Goal: Task Accomplishment & Management: Manage account settings

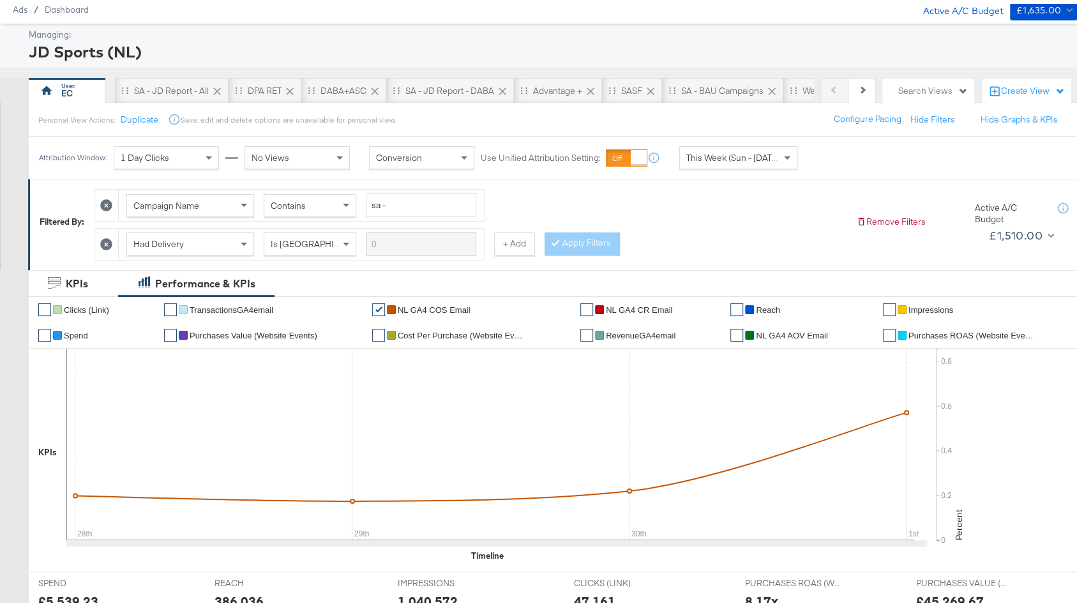
scroll to position [70, 0]
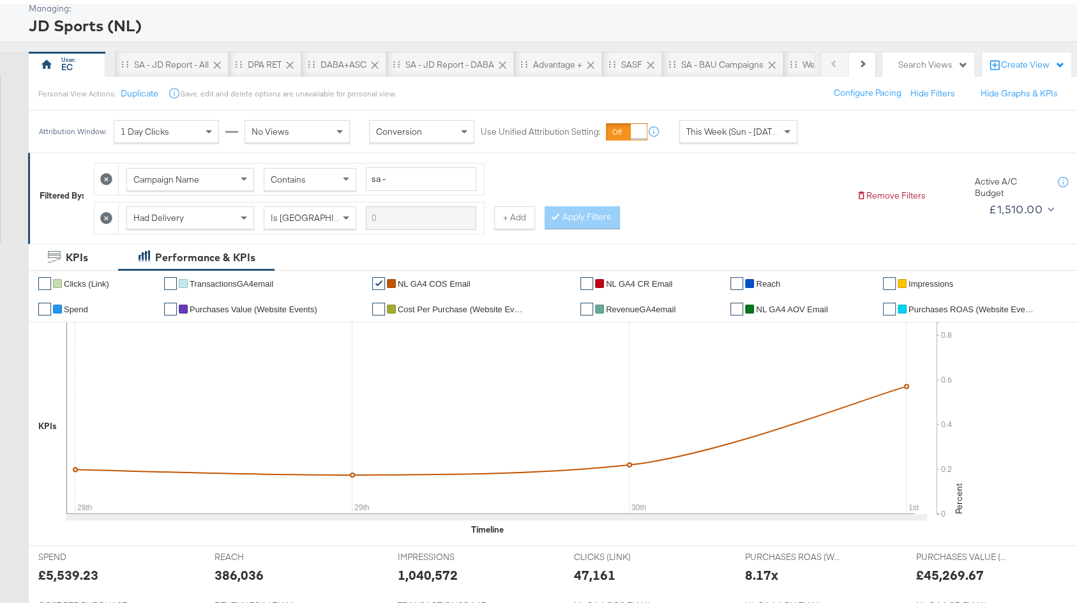
click at [750, 119] on div "This Week (Sun - [DATE])" at bounding box center [738, 128] width 117 height 22
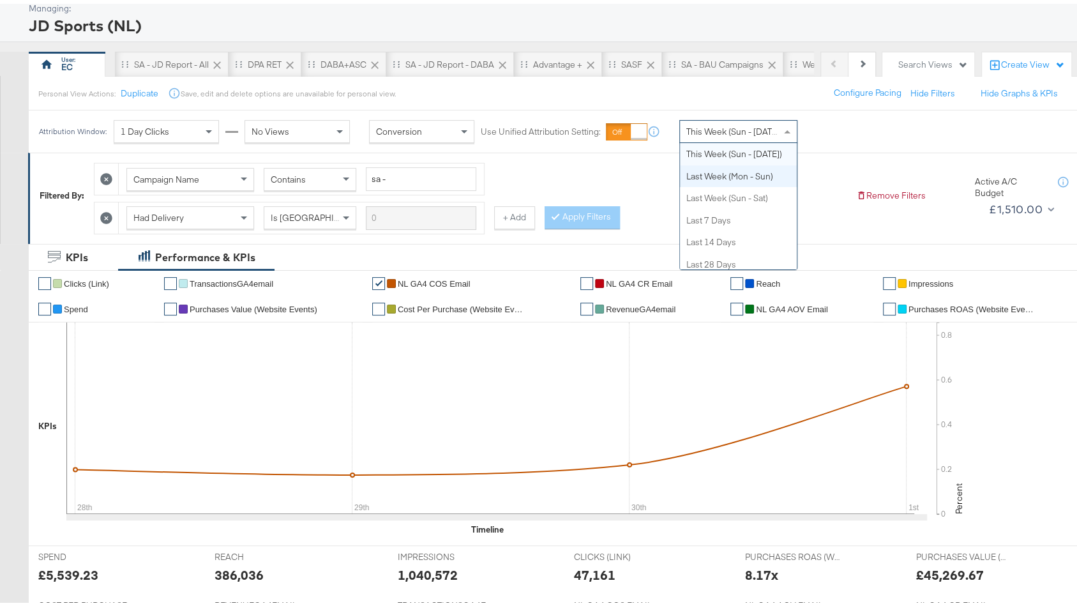
scroll to position [0, 0]
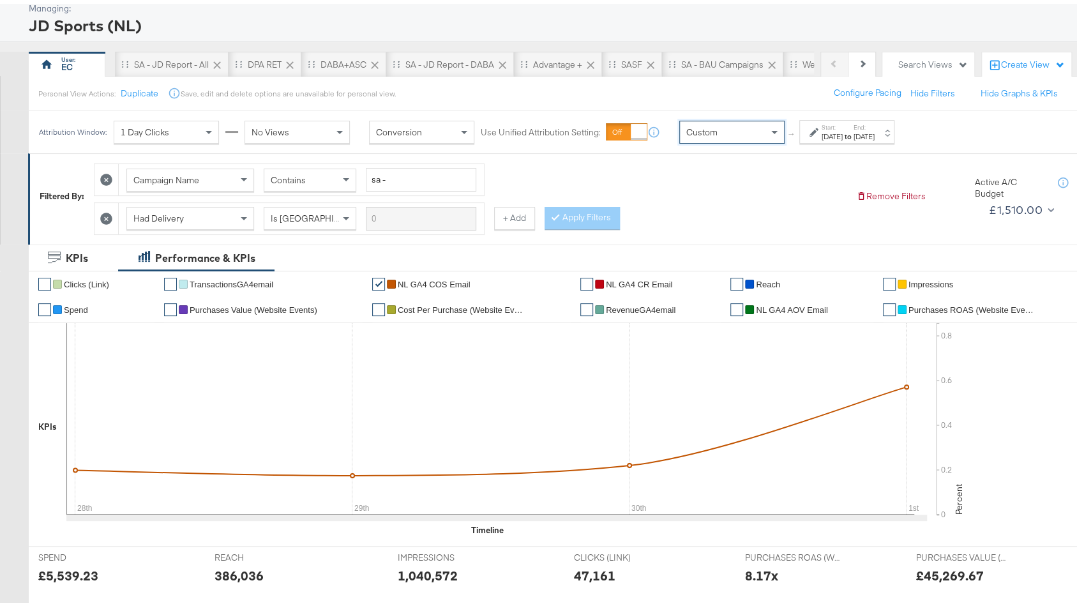
click at [833, 133] on div "Oct 1st 2025" at bounding box center [832, 133] width 21 height 10
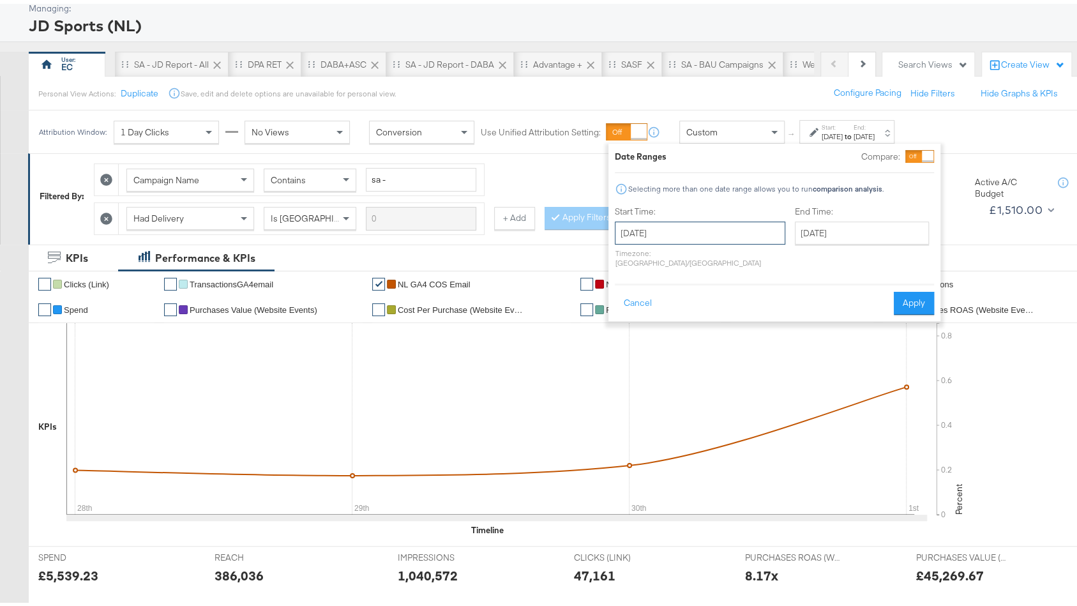
click at [655, 220] on input "October 1st 2025" at bounding box center [700, 229] width 170 height 23
click at [628, 293] on td "28" at bounding box center [630, 294] width 22 height 18
type input "September 28th 2025"
click at [833, 236] on input "October 1st 2025" at bounding box center [867, 229] width 134 height 23
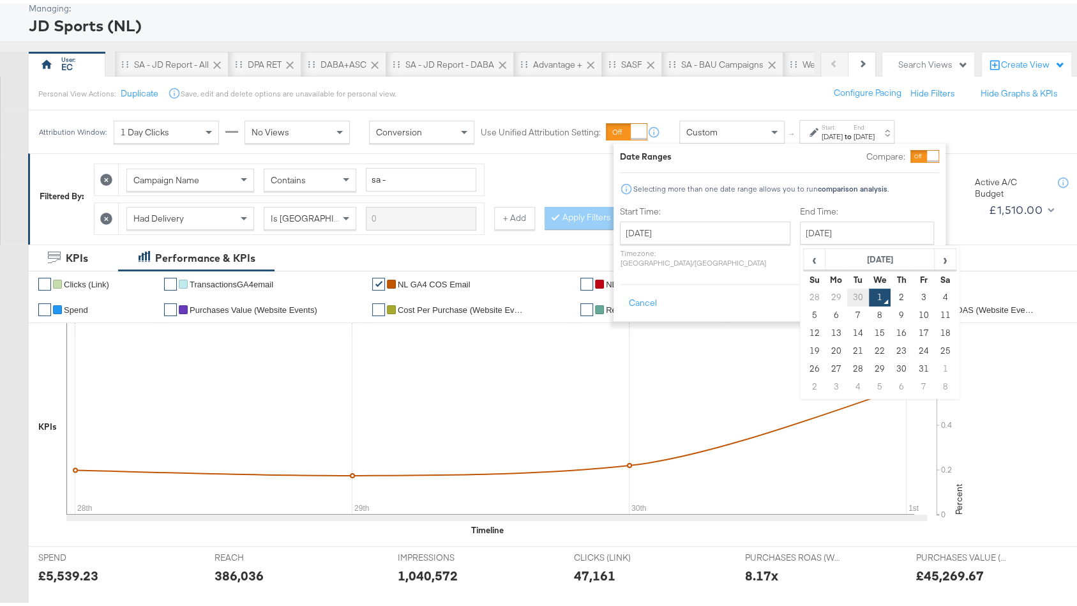
click at [847, 289] on td "30" at bounding box center [858, 294] width 22 height 18
type input "September 30th 2025"
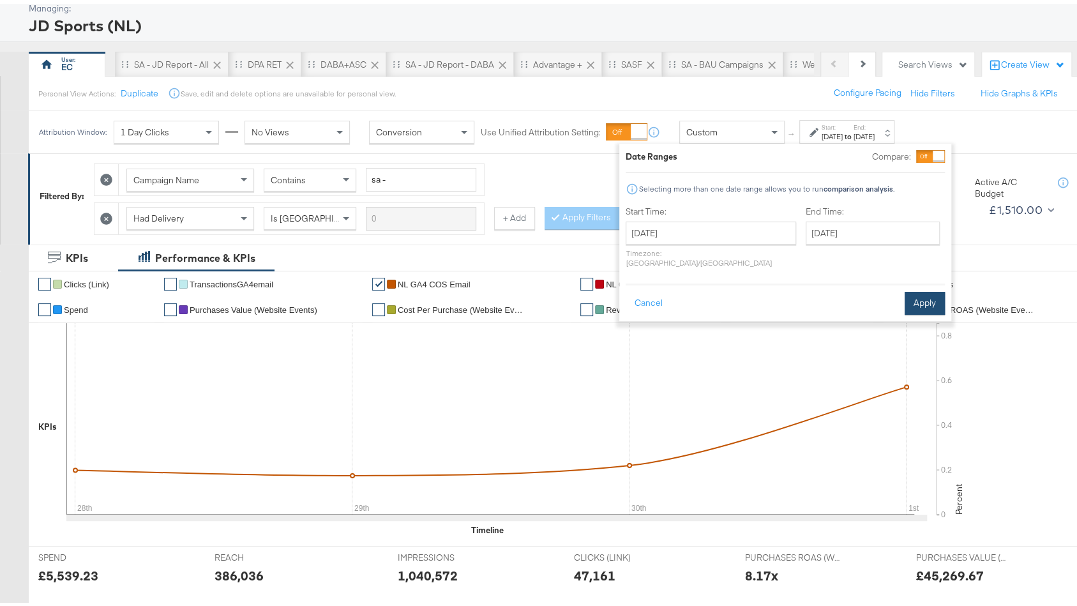
click at [922, 299] on button "Apply" at bounding box center [925, 299] width 40 height 23
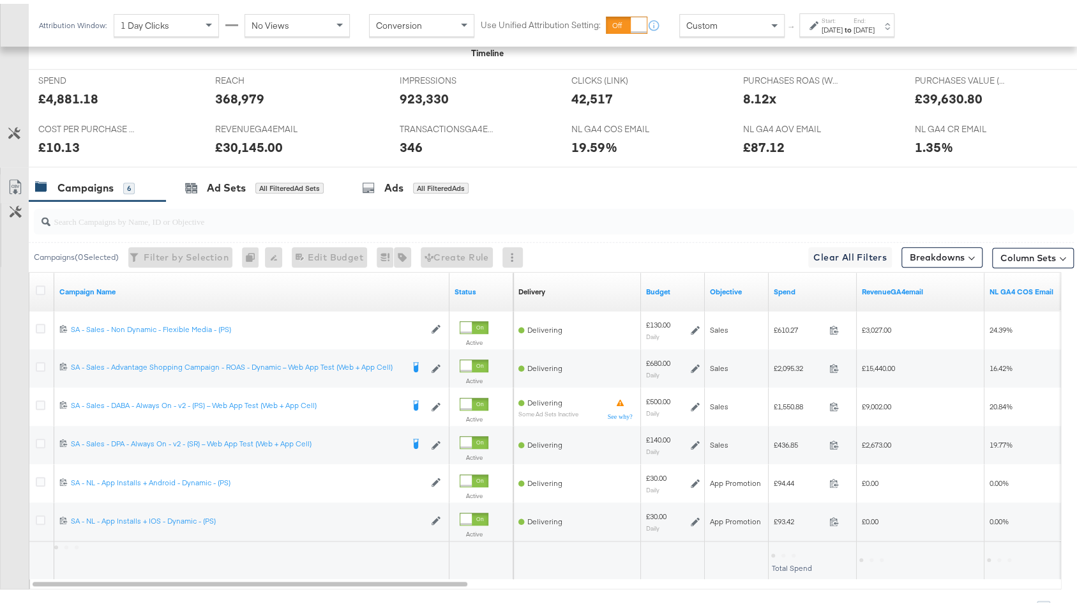
scroll to position [606, 0]
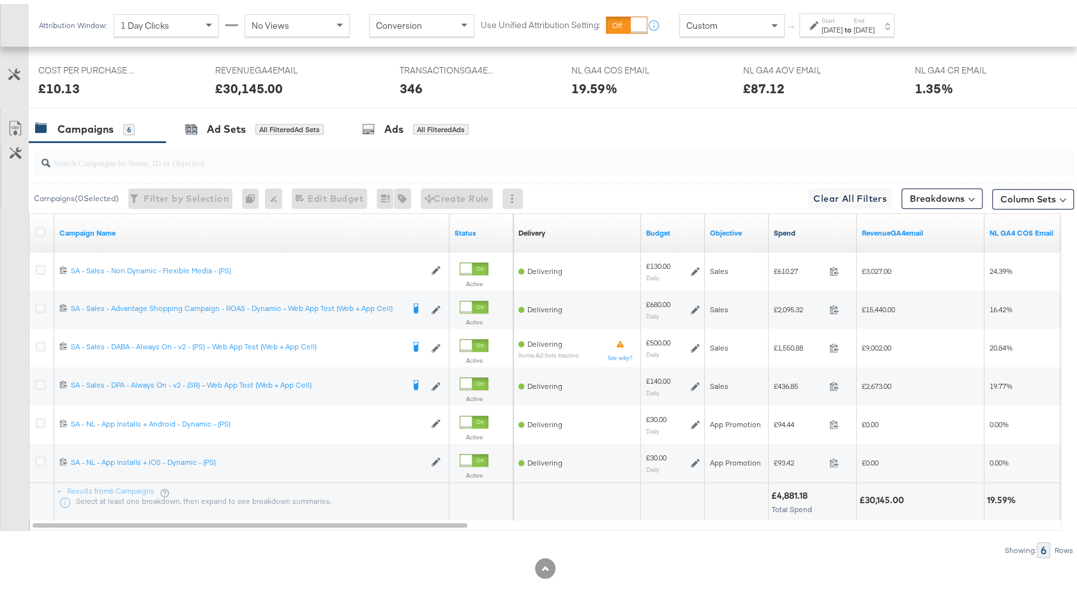
click at [807, 224] on link "Spend" at bounding box center [813, 229] width 78 height 10
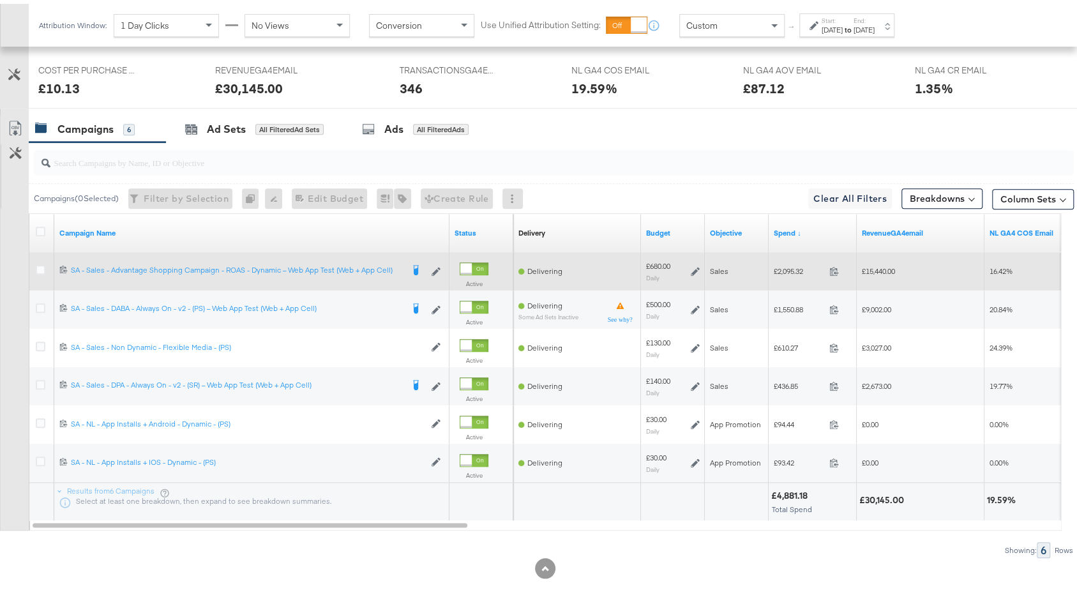
click at [692, 263] on icon at bounding box center [695, 267] width 9 height 9
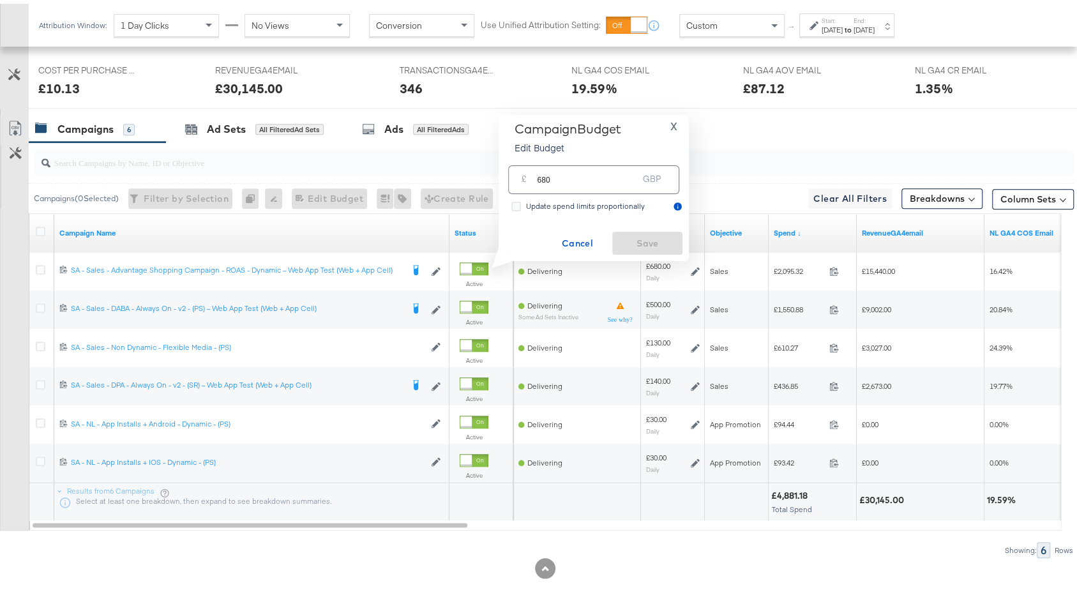
drag, startPoint x: 528, startPoint y: 174, endPoint x: 479, endPoint y: 174, distance: 49.2
click at [479, 174] on div "Managing: JD Sports (NL) Previous Next EC SA - JD Report - All DPA RET DABA+ASC…" at bounding box center [545, 34] width 1090 height 1152
click at [580, 237] on span "Cancel" at bounding box center [577, 240] width 60 height 16
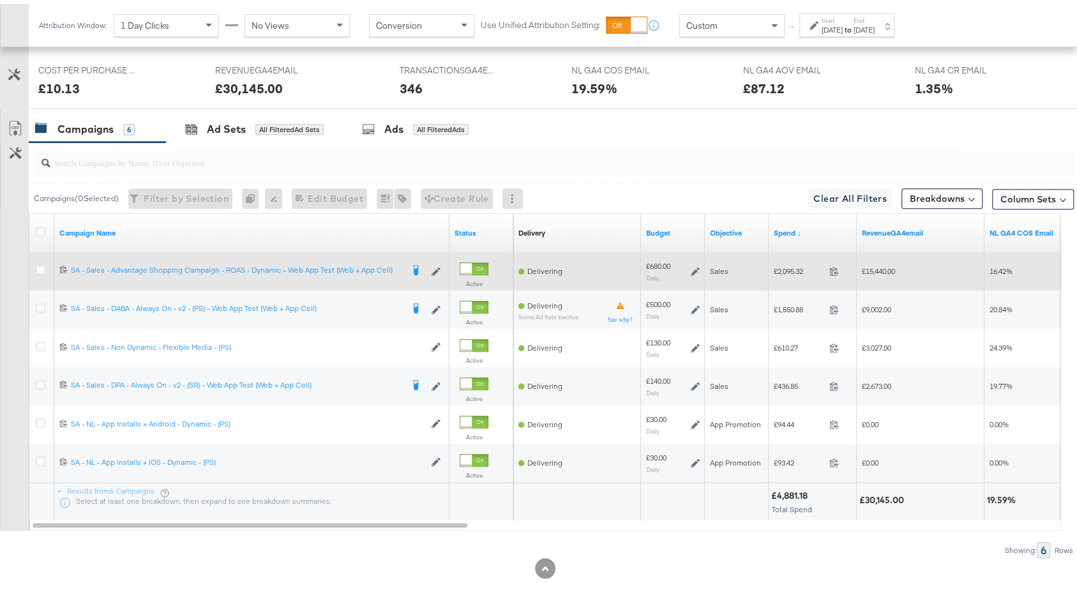
click at [37, 266] on div at bounding box center [42, 267] width 13 height 13
click at [40, 262] on icon at bounding box center [41, 266] width 10 height 10
click at [0, 0] on input "checkbox" at bounding box center [0, 0] width 0 height 0
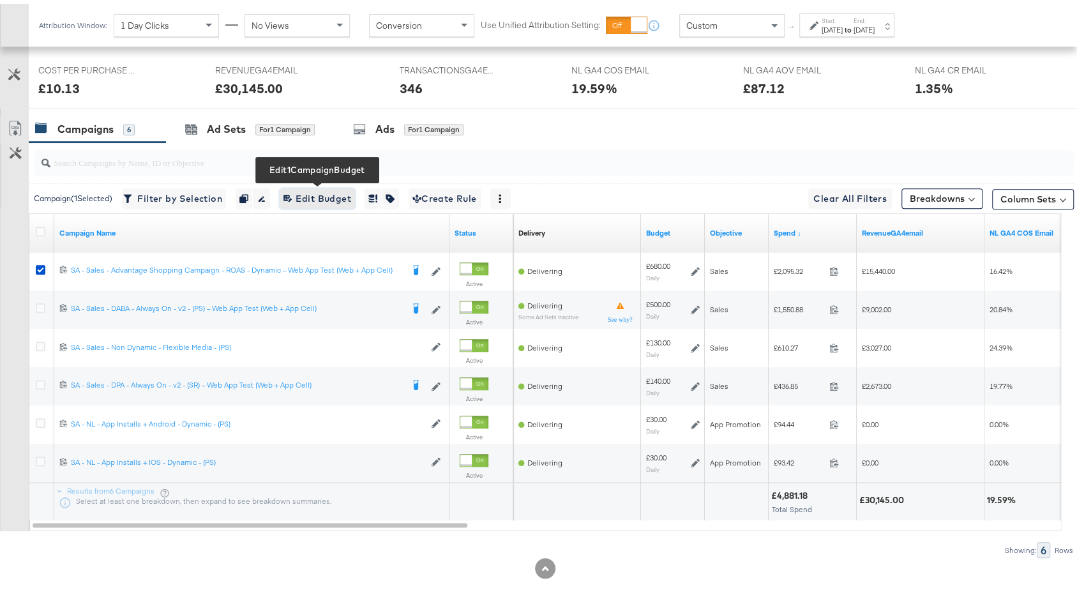
click at [319, 187] on span "Edit 1 Campaign Budget Edit Budget" at bounding box center [317, 195] width 68 height 16
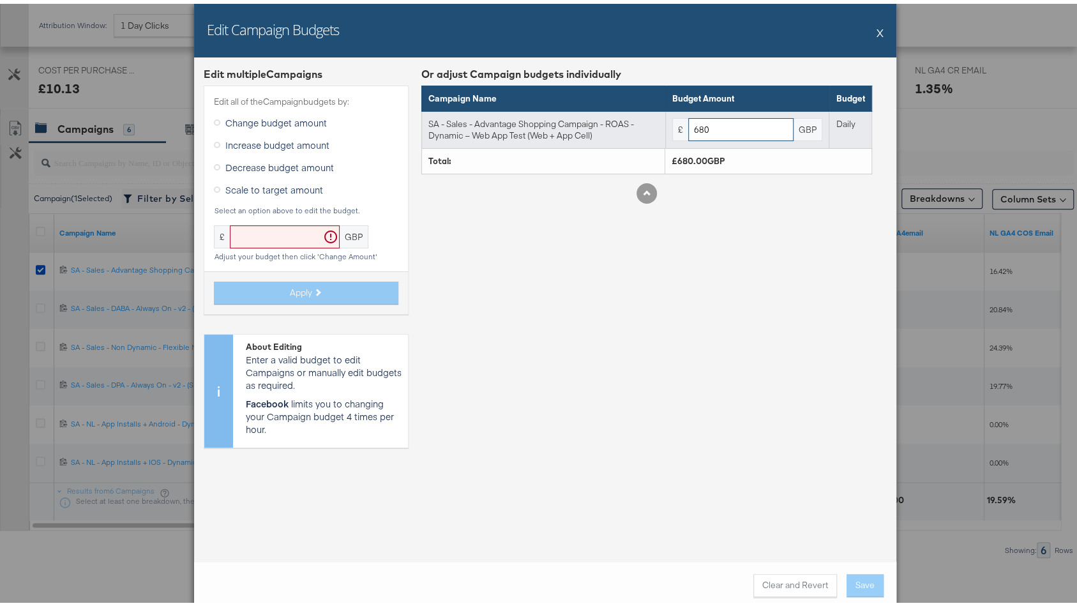
click at [732, 127] on input "680" at bounding box center [740, 126] width 105 height 24
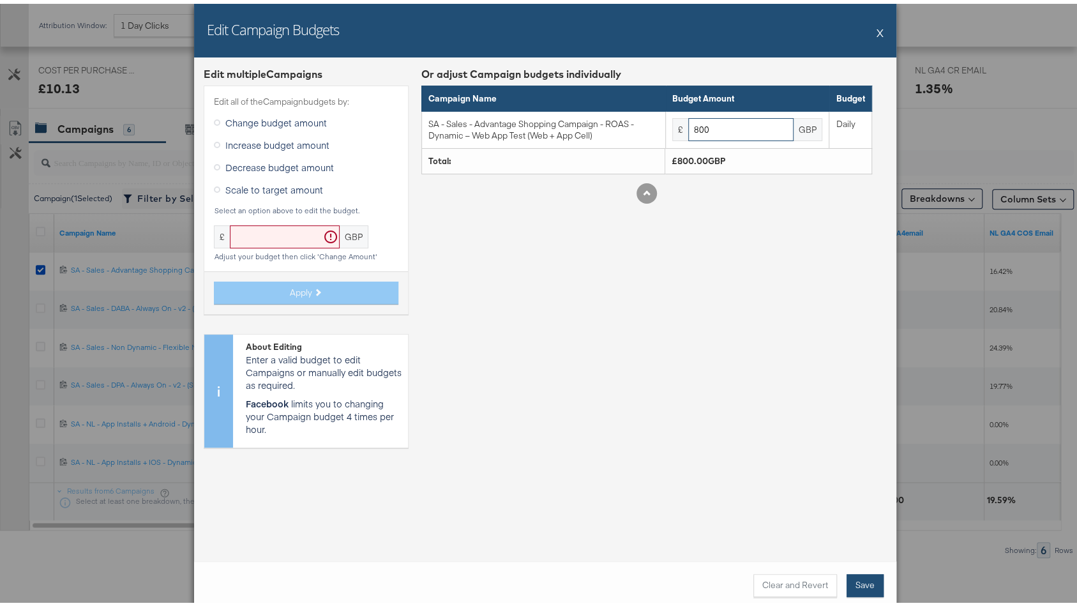
type input "800"
click at [863, 580] on button "Save" at bounding box center [865, 581] width 37 height 23
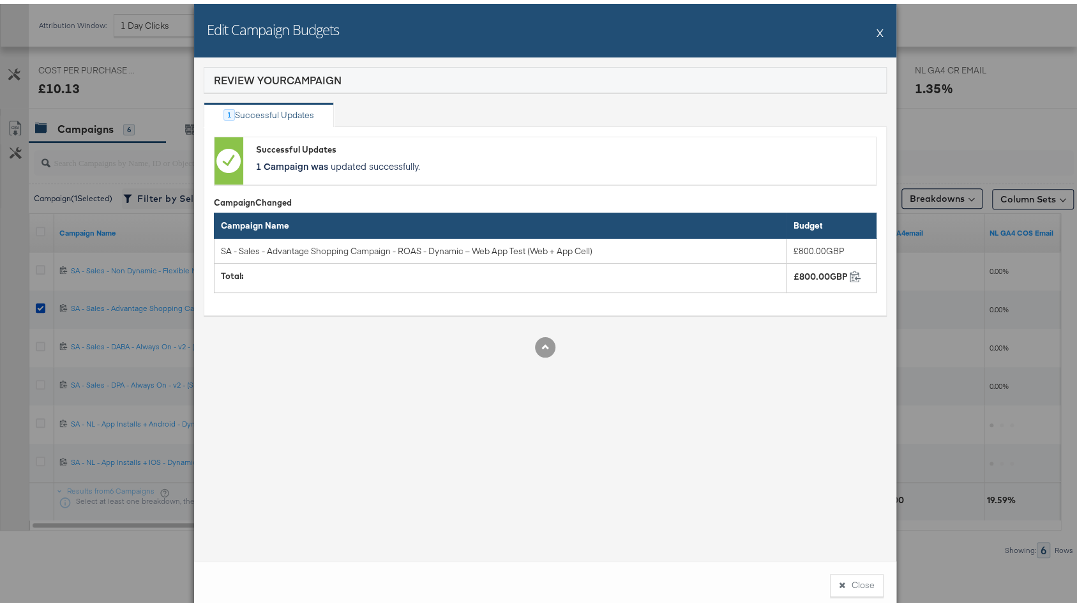
click at [877, 29] on button "X" at bounding box center [880, 29] width 7 height 26
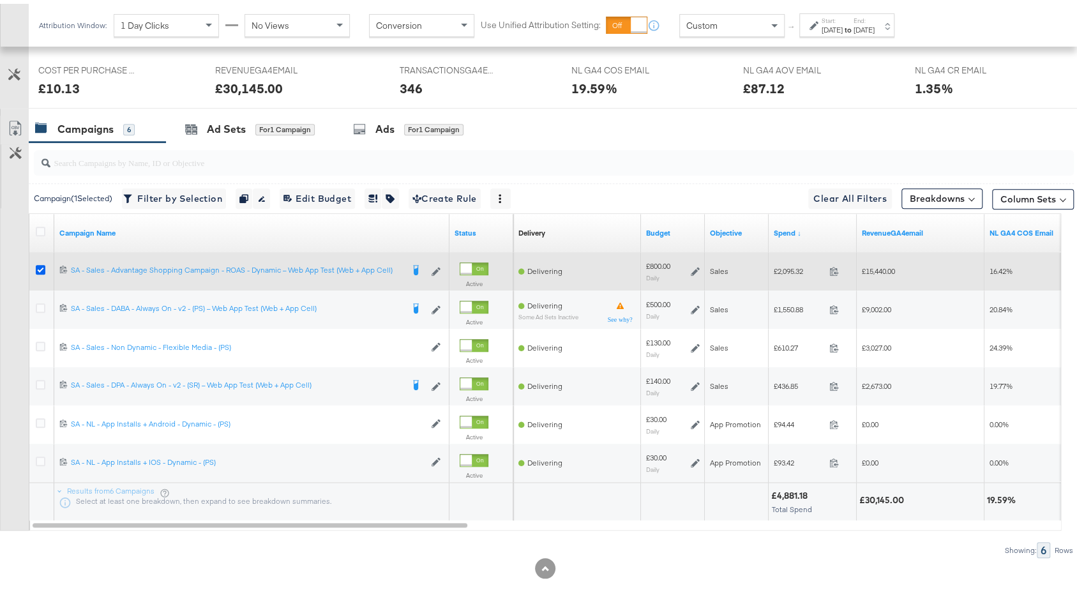
click at [38, 261] on icon at bounding box center [41, 266] width 10 height 10
click at [0, 0] on input "checkbox" at bounding box center [0, 0] width 0 height 0
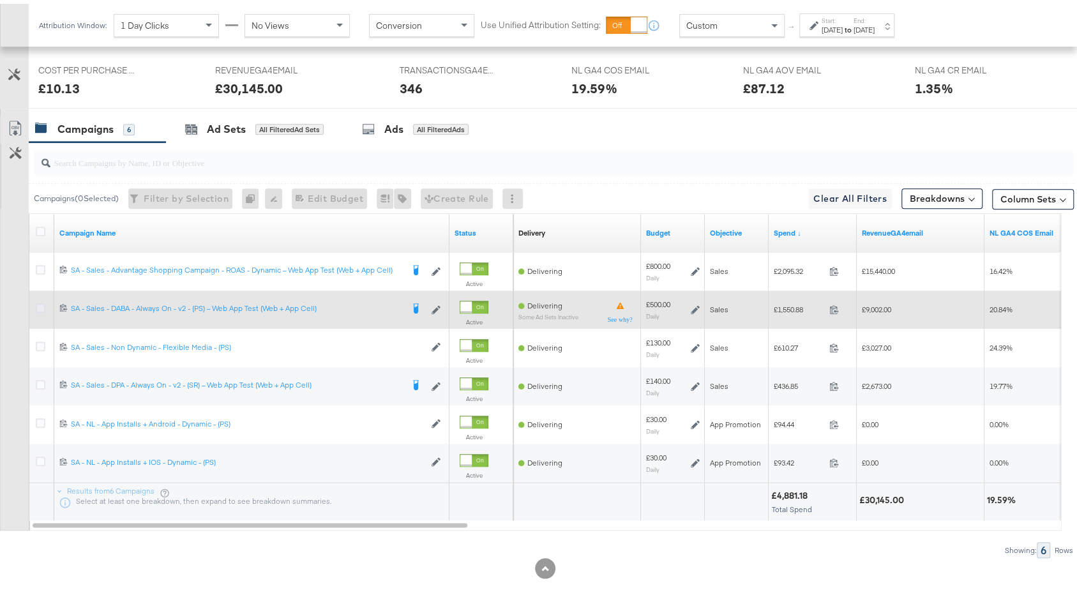
click at [38, 300] on icon at bounding box center [41, 304] width 10 height 10
click at [0, 0] on input "checkbox" at bounding box center [0, 0] width 0 height 0
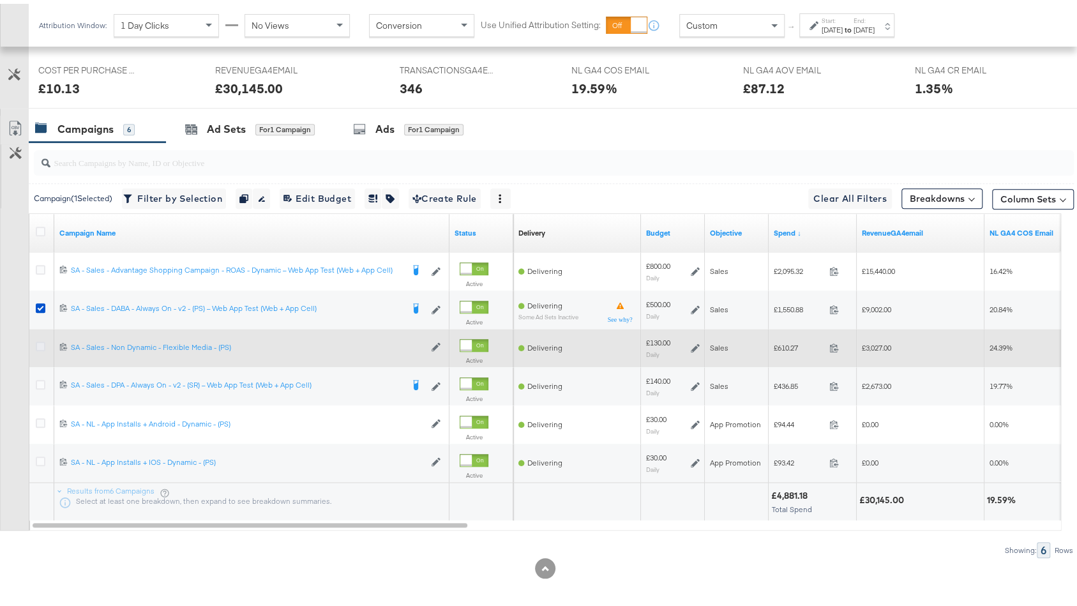
click at [36, 338] on icon at bounding box center [41, 343] width 10 height 10
click at [0, 0] on input "checkbox" at bounding box center [0, 0] width 0 height 0
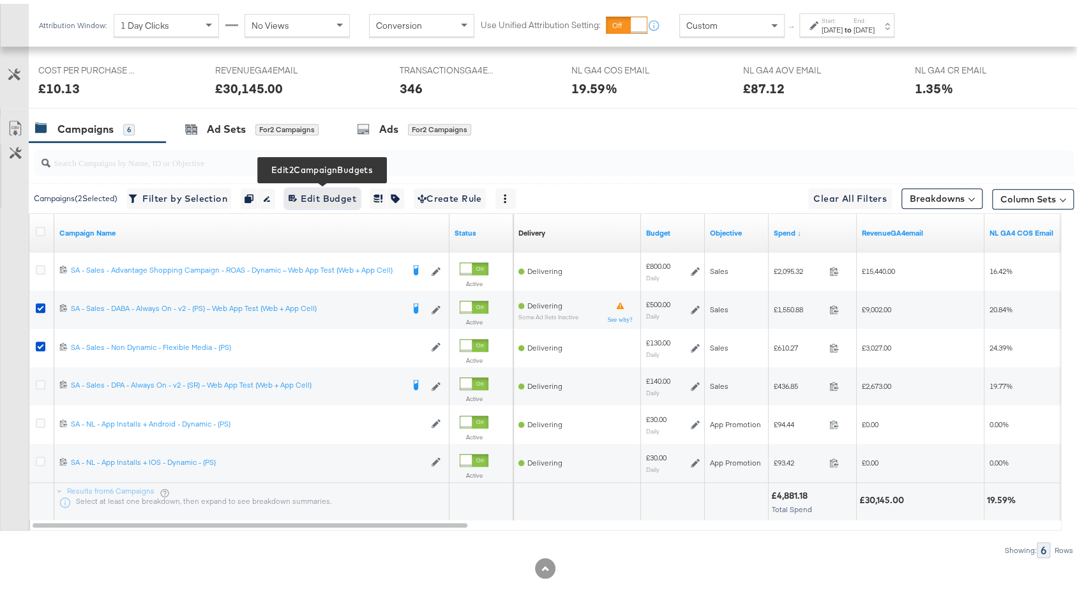
click at [318, 188] on span "Edit 2 Campaign Budgets Edit Budget" at bounding box center [323, 195] width 68 height 16
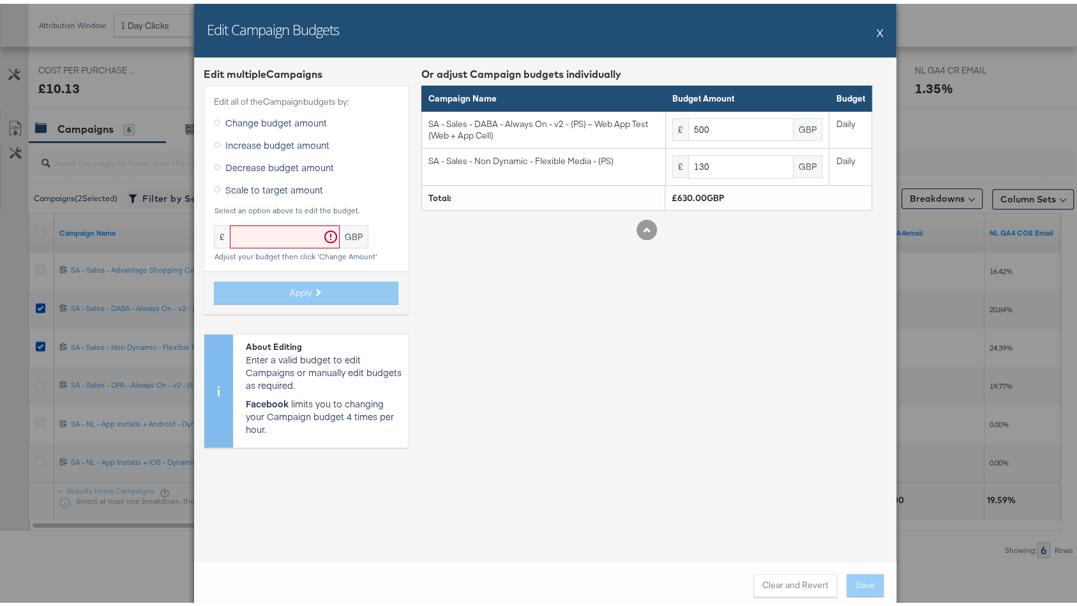
click at [877, 31] on button "X" at bounding box center [880, 29] width 7 height 26
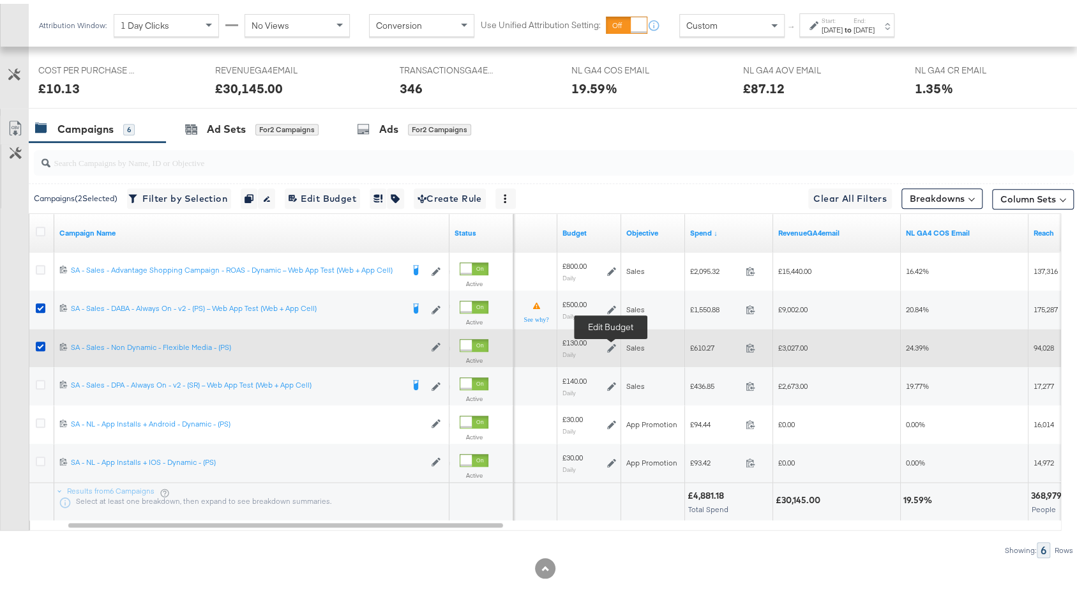
click at [605, 338] on div "£130.00 Daily" at bounding box center [590, 344] width 54 height 20
click at [611, 340] on icon at bounding box center [611, 344] width 9 height 9
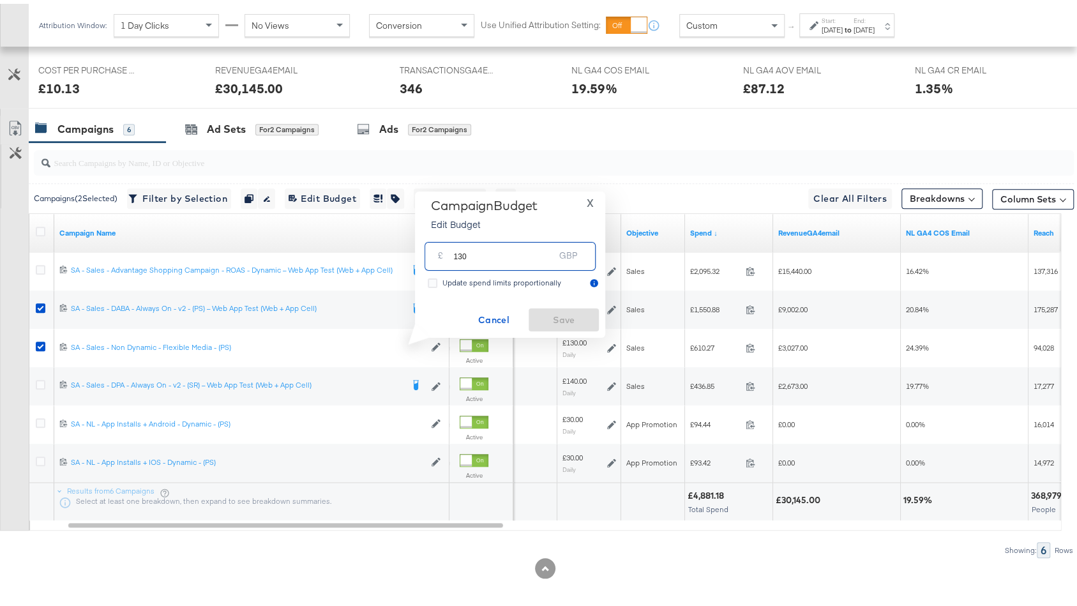
drag, startPoint x: 458, startPoint y: 253, endPoint x: 492, endPoint y: 253, distance: 33.8
click at [492, 253] on input "130" at bounding box center [503, 247] width 101 height 27
type input "100"
click at [592, 197] on span "X" at bounding box center [590, 199] width 7 height 18
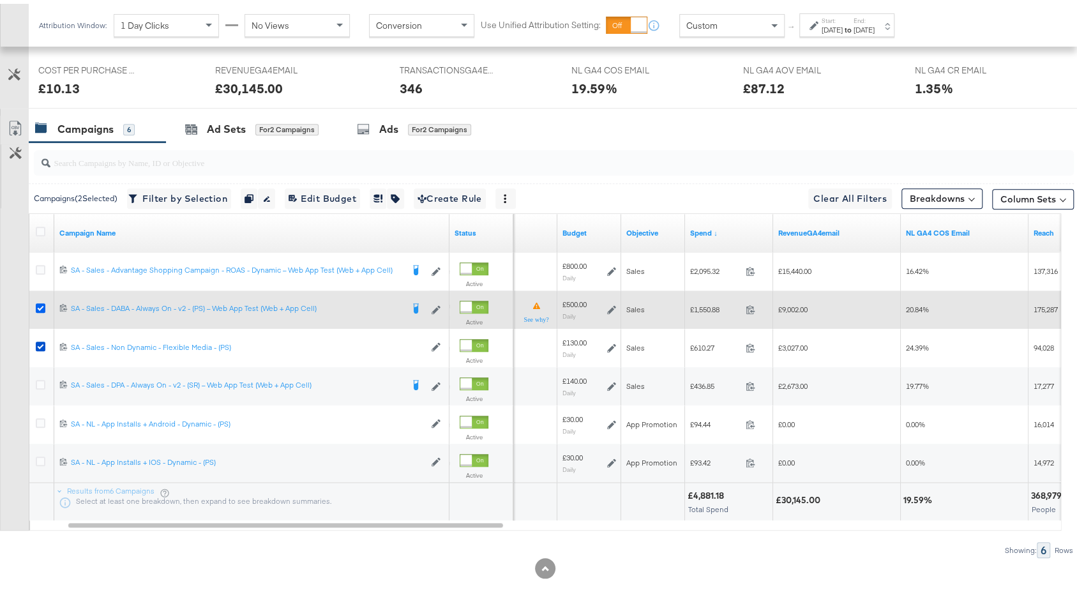
click at [36, 299] on icon at bounding box center [41, 304] width 10 height 10
click at [0, 0] on input "checkbox" at bounding box center [0, 0] width 0 height 0
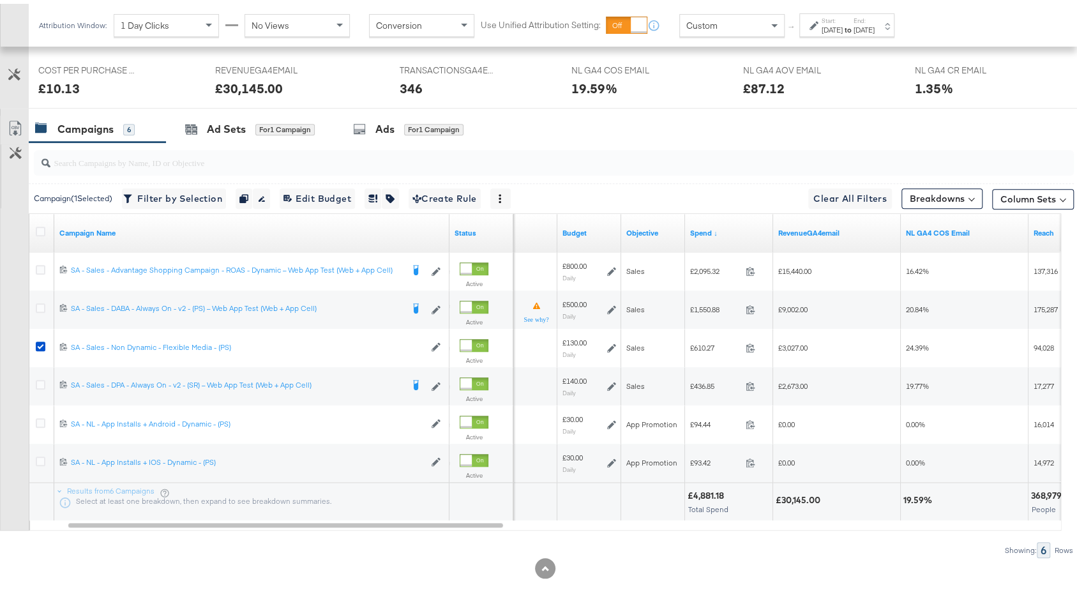
click at [291, 106] on div at bounding box center [545, 110] width 1090 height 10
click at [289, 118] on div "Ad Sets for 1 Campaign" at bounding box center [250, 125] width 130 height 15
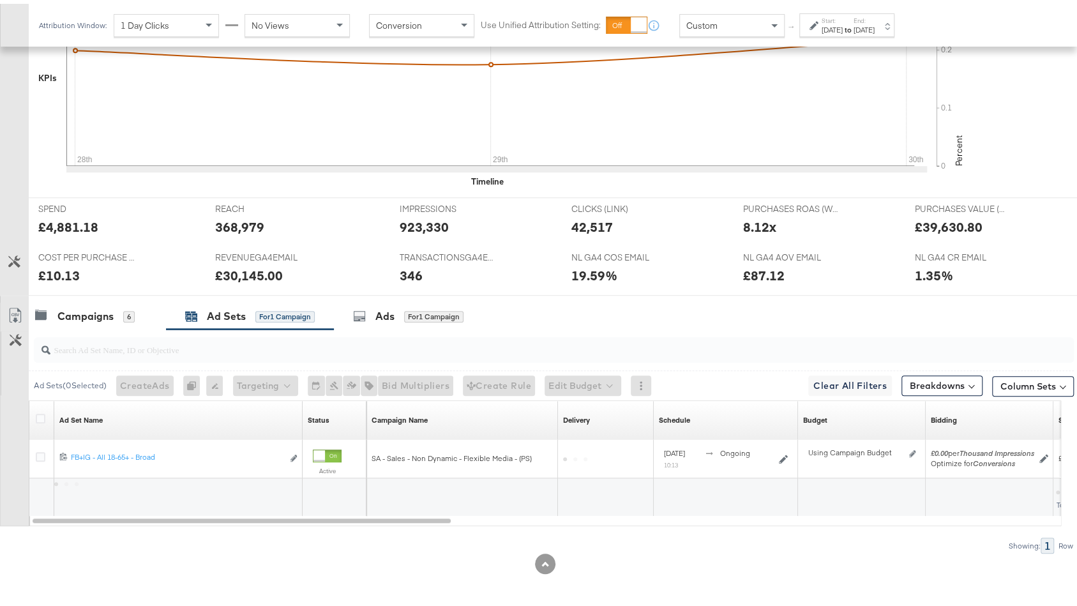
scroll to position [414, 0]
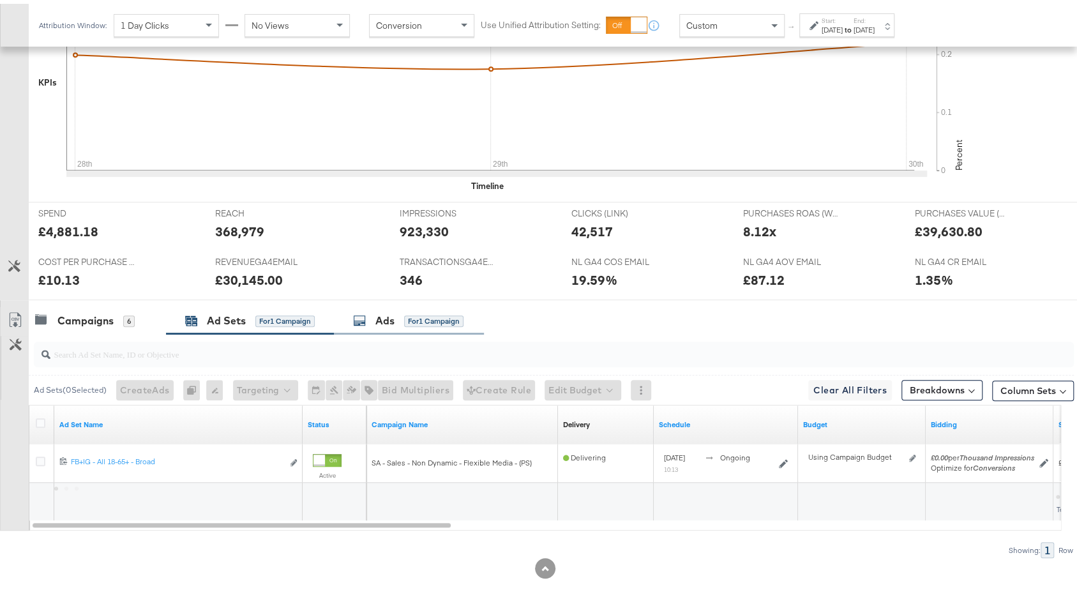
click at [396, 316] on div "Ads for 1 Campaign" at bounding box center [408, 317] width 110 height 15
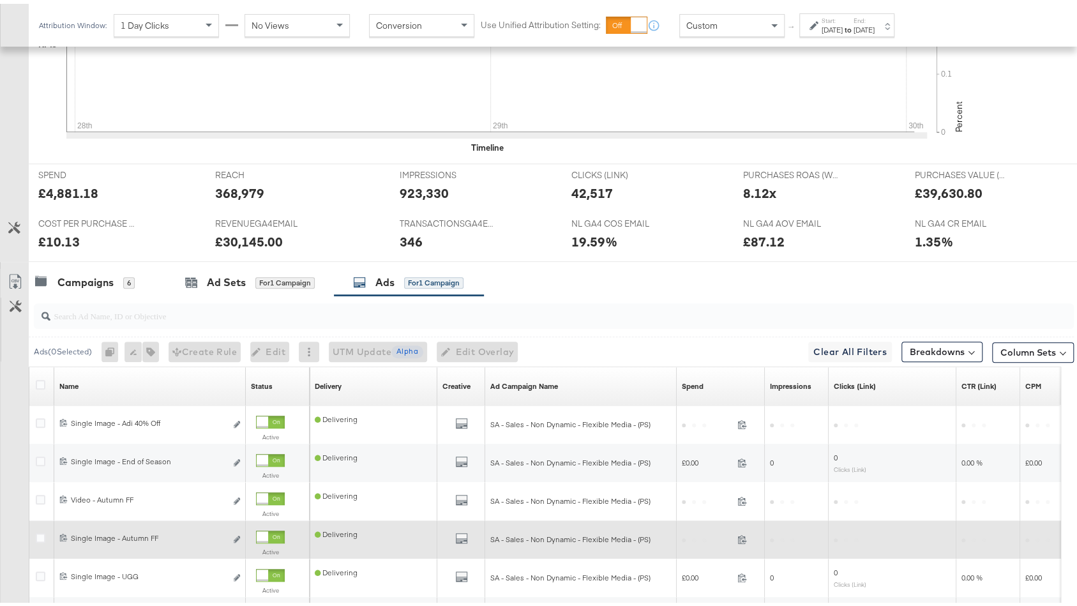
scroll to position [606, 0]
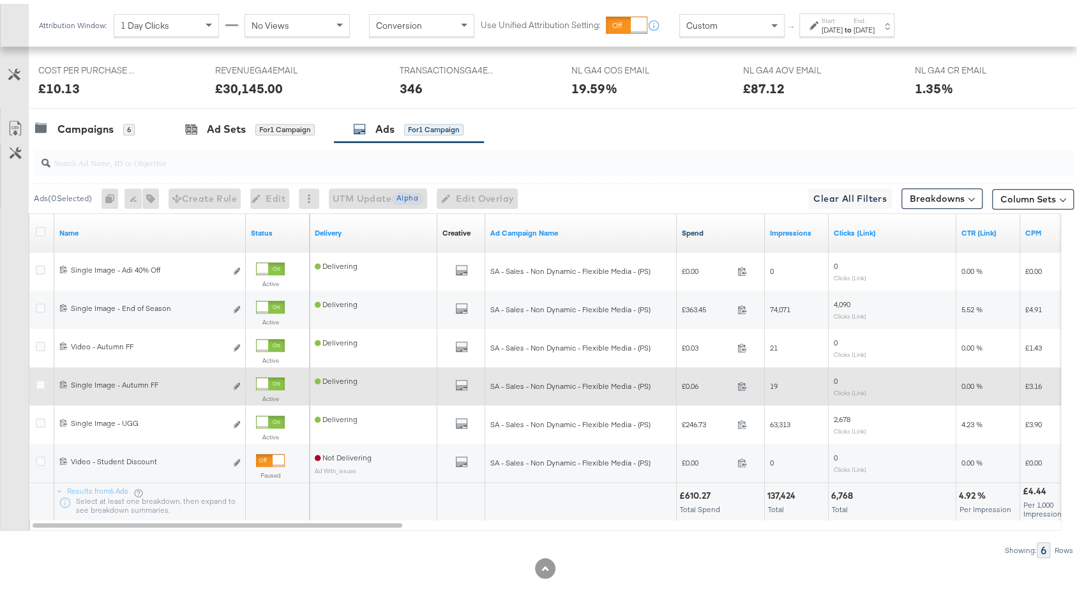
click at [717, 224] on link "Spend" at bounding box center [721, 229] width 78 height 10
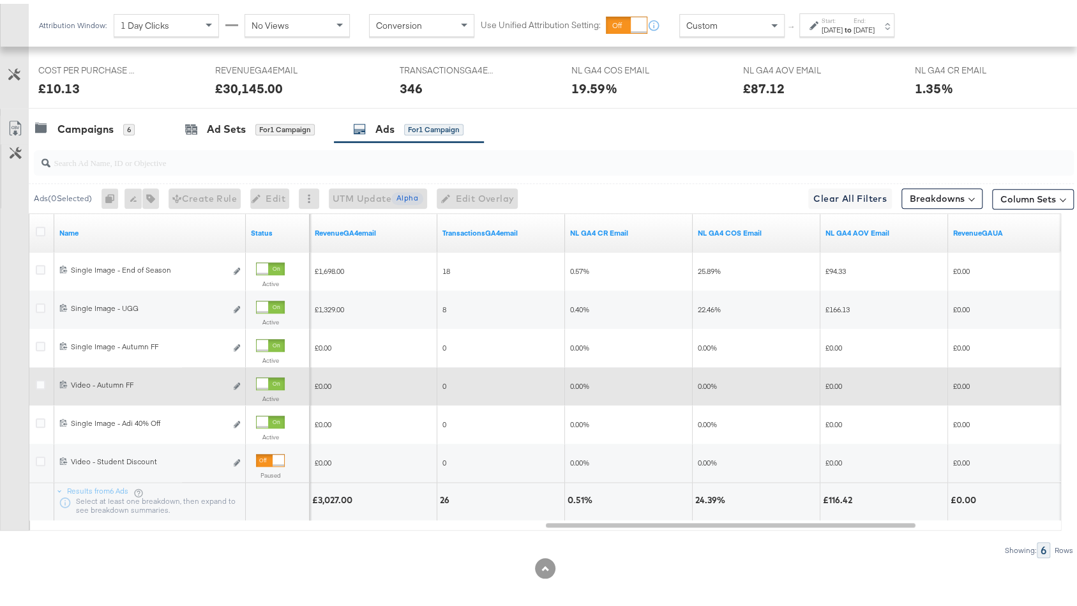
click at [268, 375] on div at bounding box center [262, 379] width 11 height 11
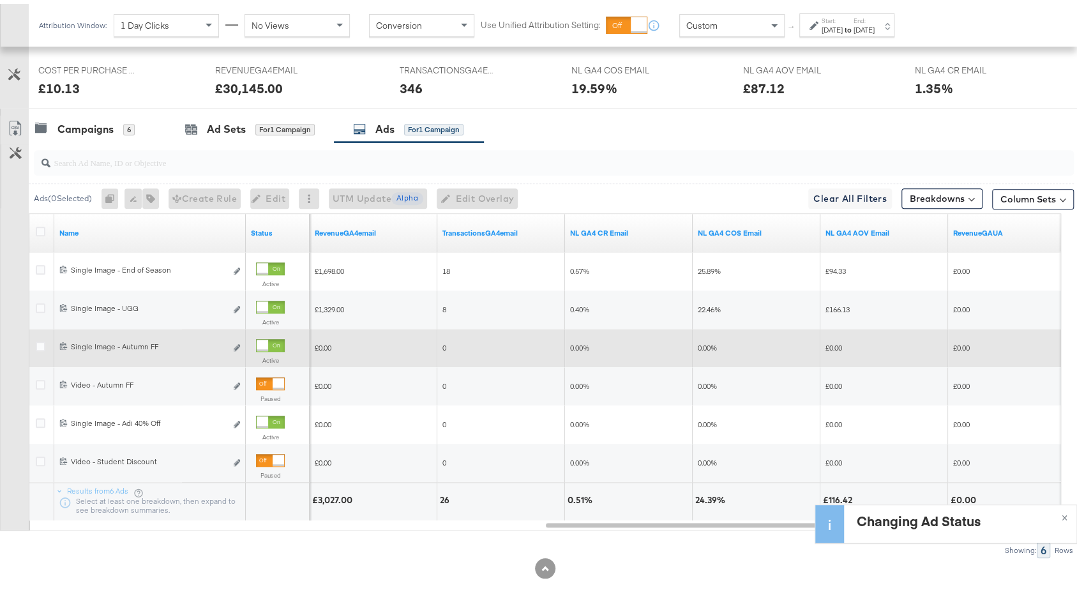
click at [271, 335] on div at bounding box center [270, 341] width 29 height 13
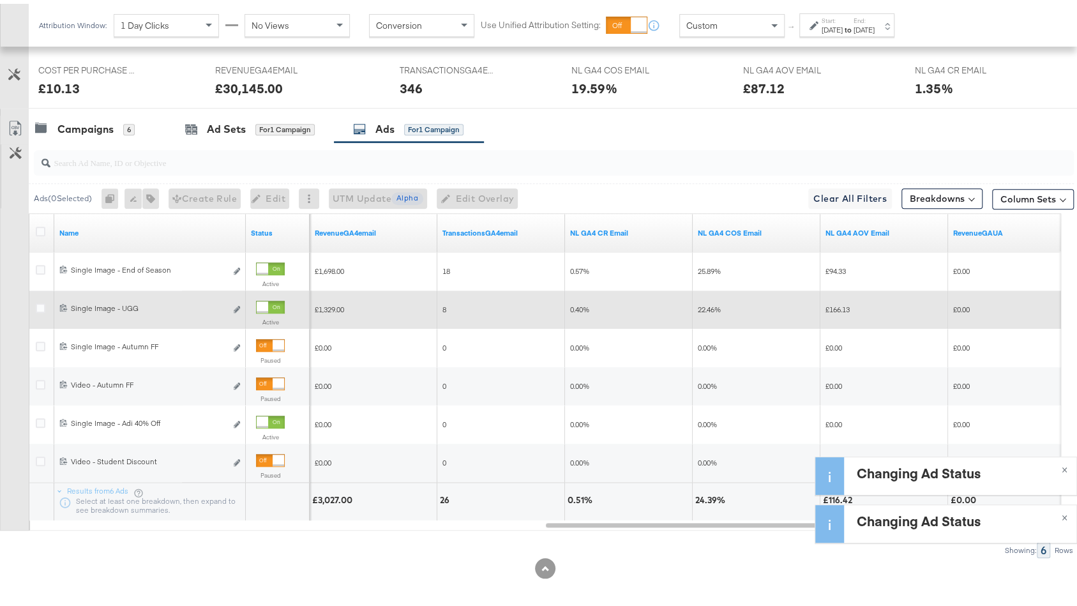
click at [271, 299] on div at bounding box center [270, 303] width 29 height 13
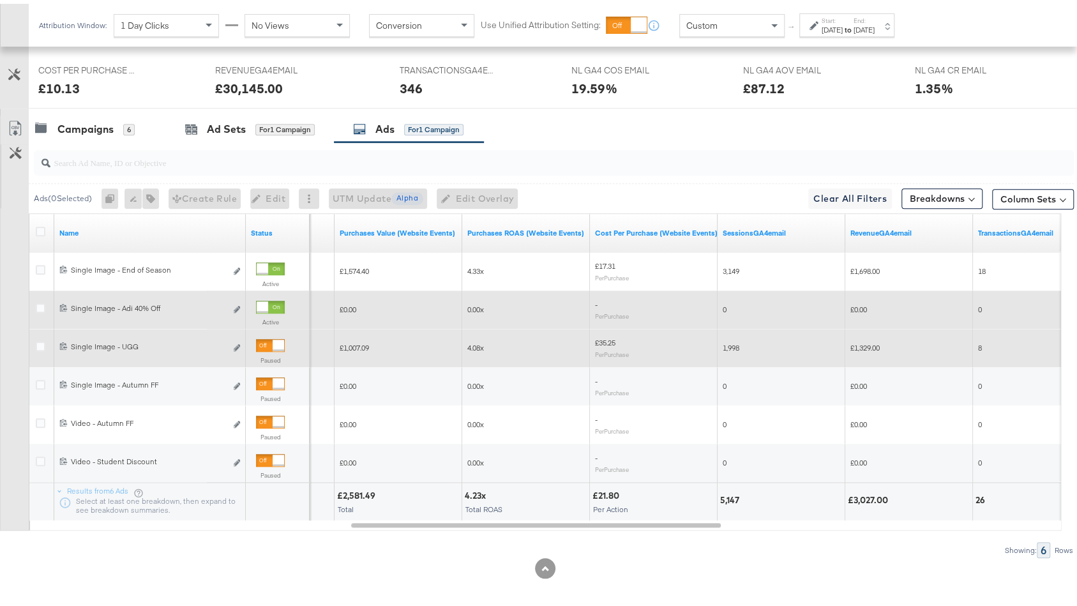
click at [270, 338] on div at bounding box center [270, 341] width 29 height 13
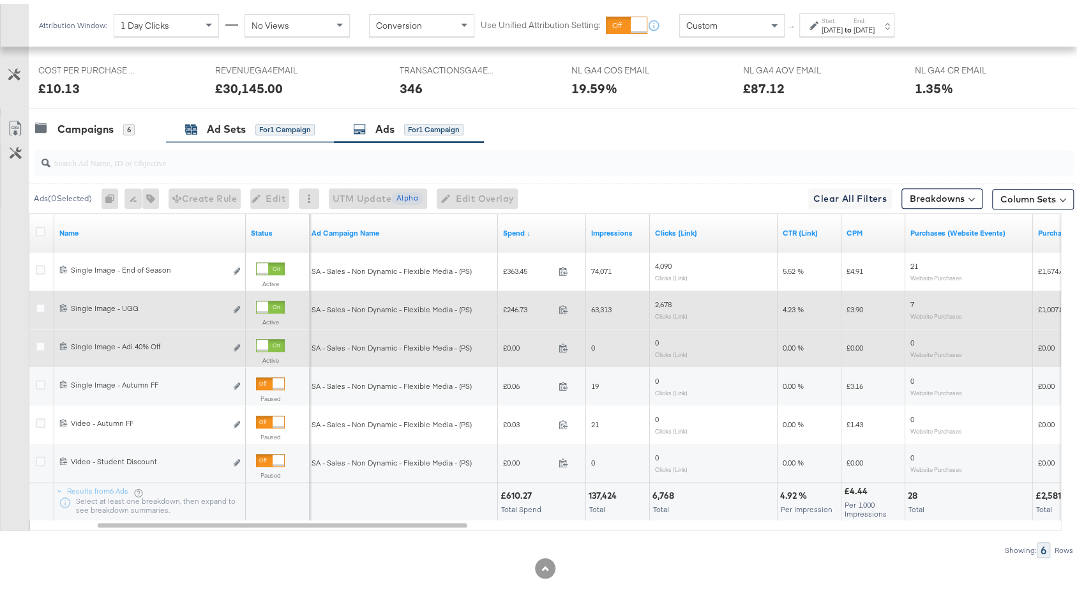
click at [249, 120] on div "Ad Sets for 1 Campaign" at bounding box center [250, 125] width 130 height 15
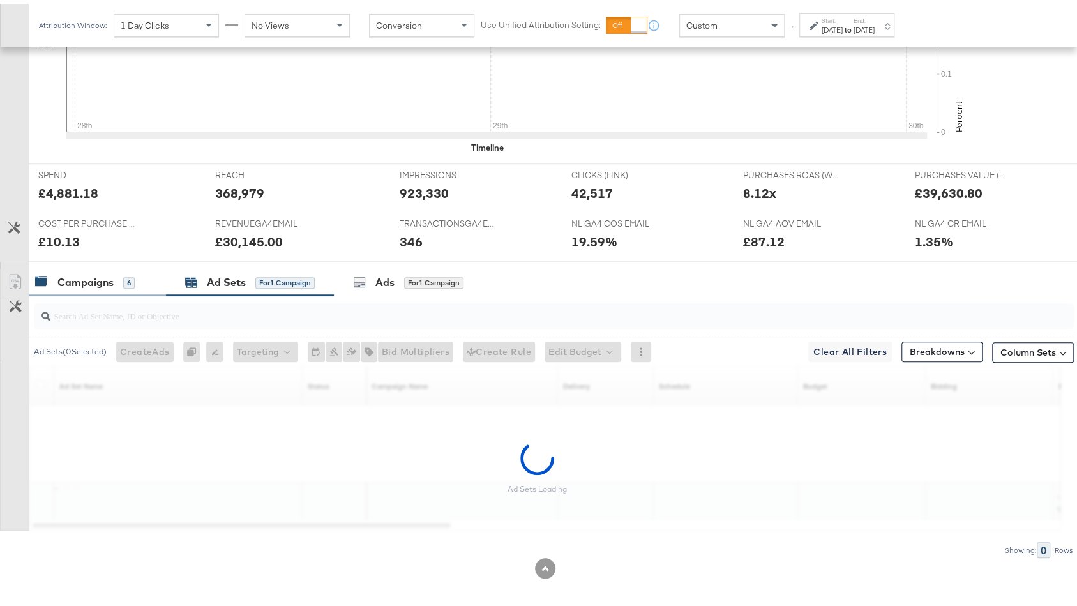
scroll to position [414, 0]
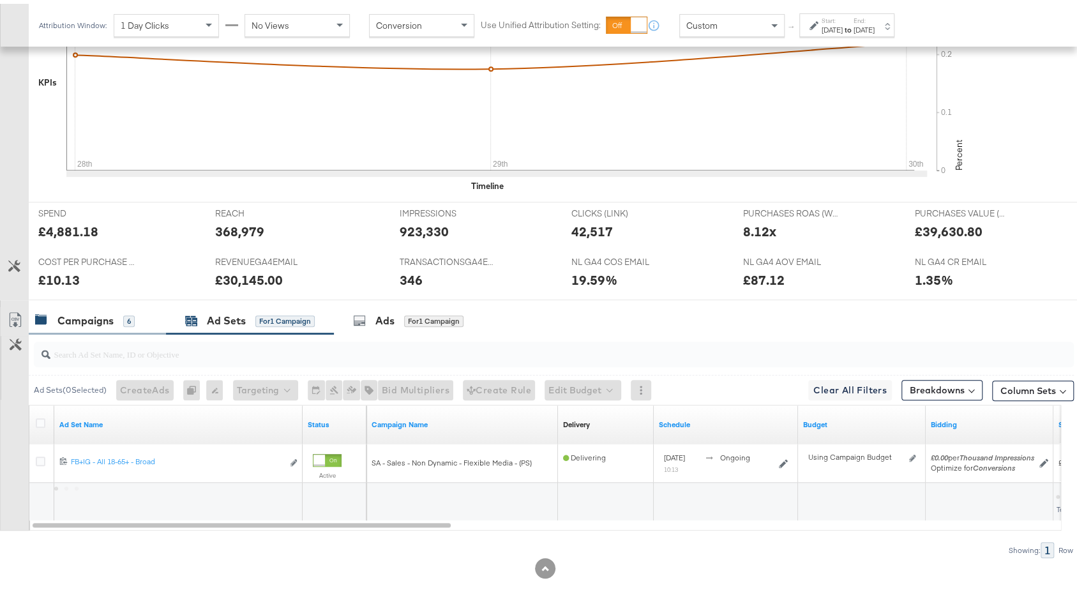
click at [83, 310] on div "Campaigns" at bounding box center [85, 317] width 56 height 15
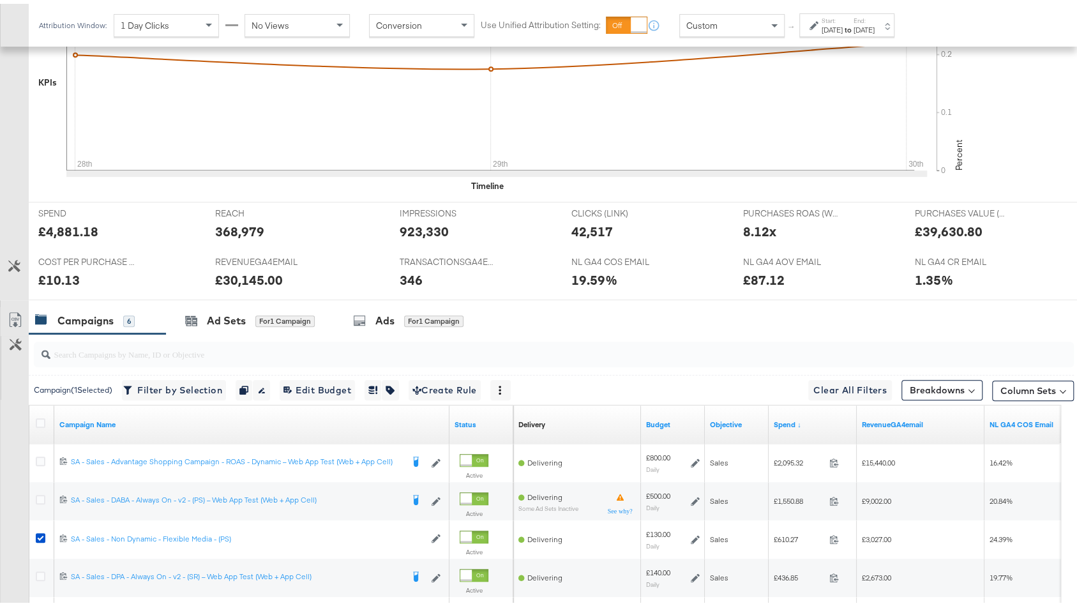
scroll to position [606, 0]
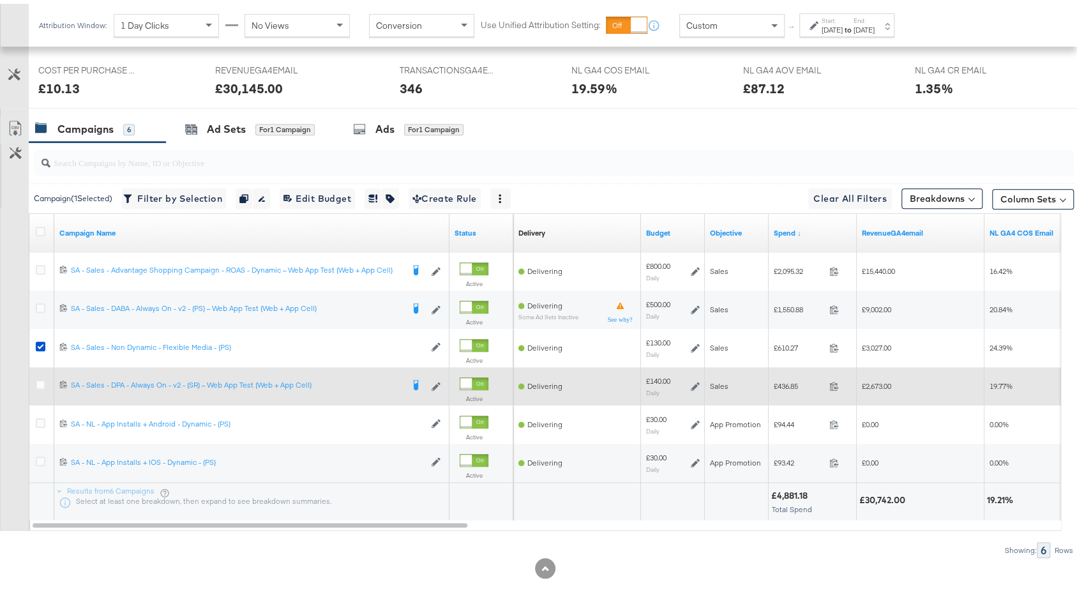
click at [693, 378] on icon at bounding box center [695, 382] width 9 height 9
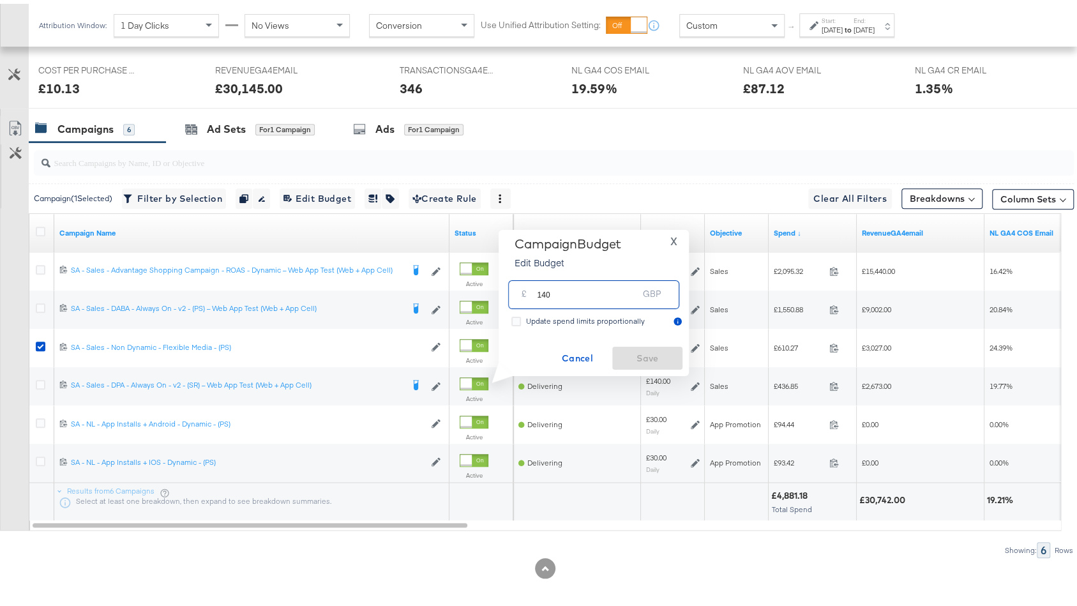
click at [579, 292] on input "140" at bounding box center [587, 285] width 101 height 27
drag, startPoint x: 571, startPoint y: 294, endPoint x: 516, endPoint y: 294, distance: 55.5
click at [516, 294] on div "£ 200 GBP" at bounding box center [593, 290] width 171 height 29
type input "180"
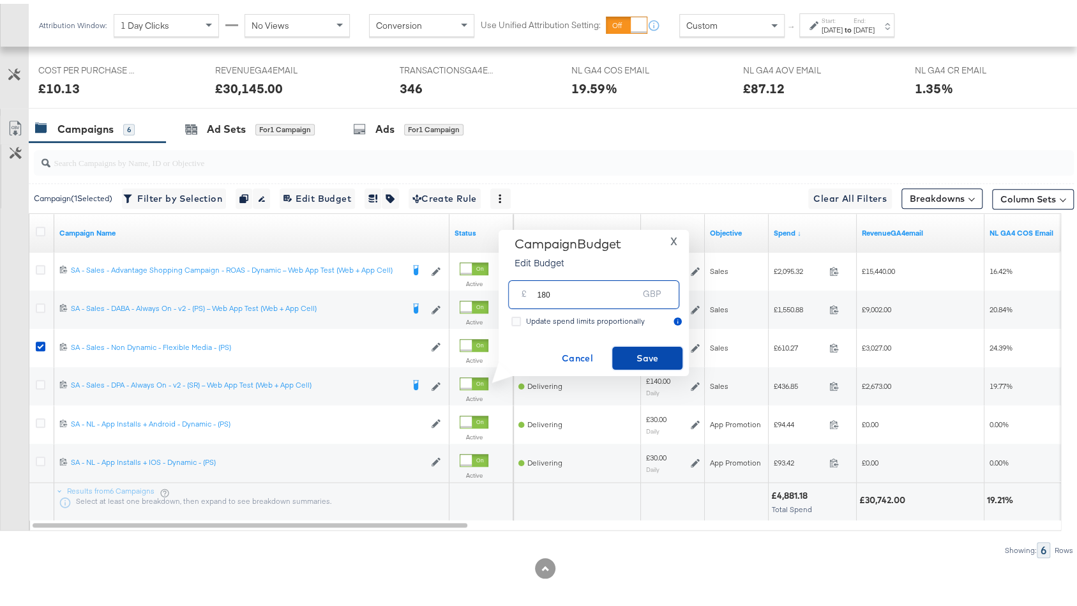
click at [640, 352] on span "Save" at bounding box center [647, 355] width 60 height 16
